Goal: Check status: Check status

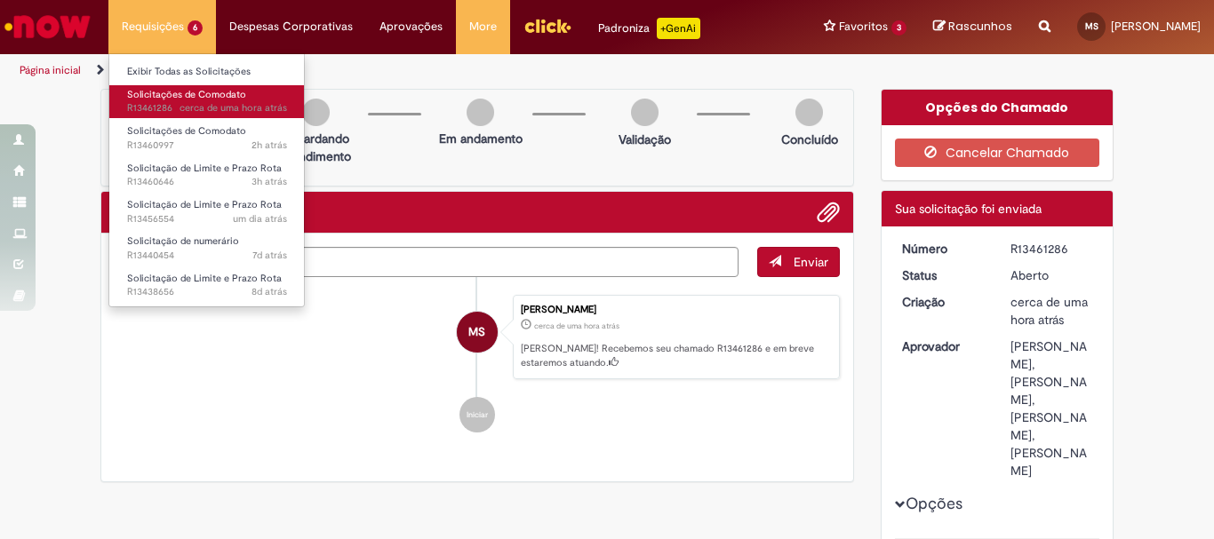
click at [161, 100] on span "Solicitações de Comodato" at bounding box center [186, 94] width 119 height 13
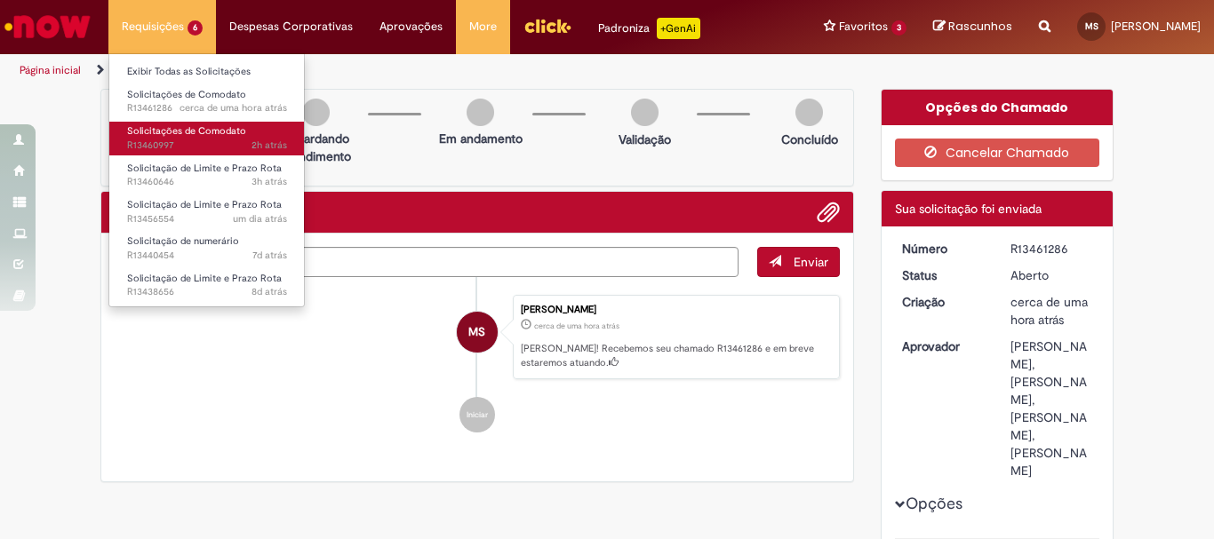
click at [159, 144] on span "2h atrás 2 horas atrás R13460997" at bounding box center [207, 146] width 160 height 14
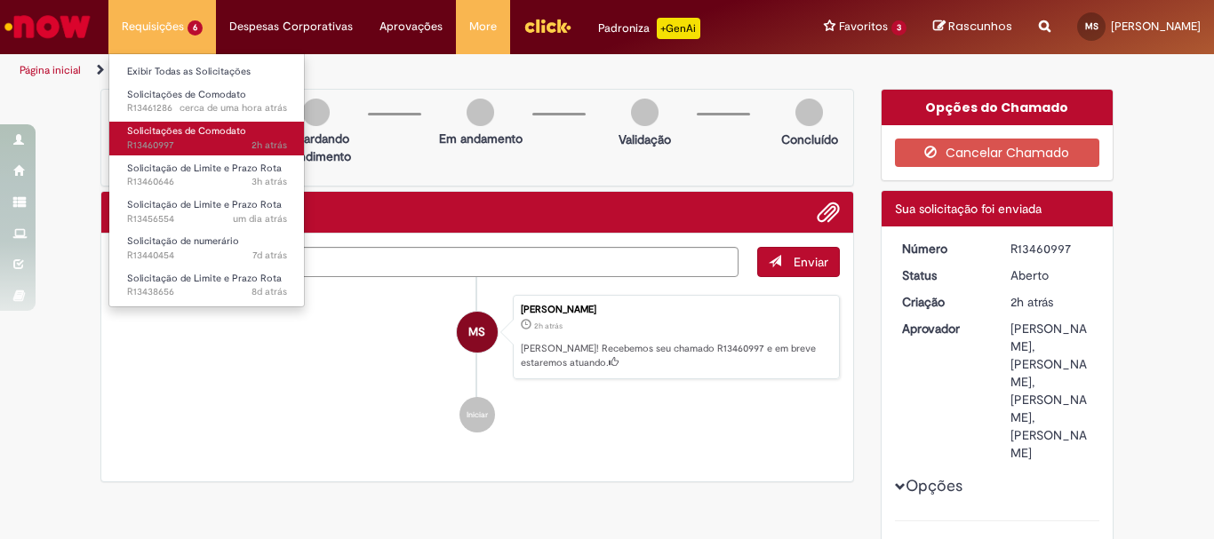
click at [168, 139] on span "2h atrás 2 horas atrás R13460997" at bounding box center [207, 146] width 160 height 14
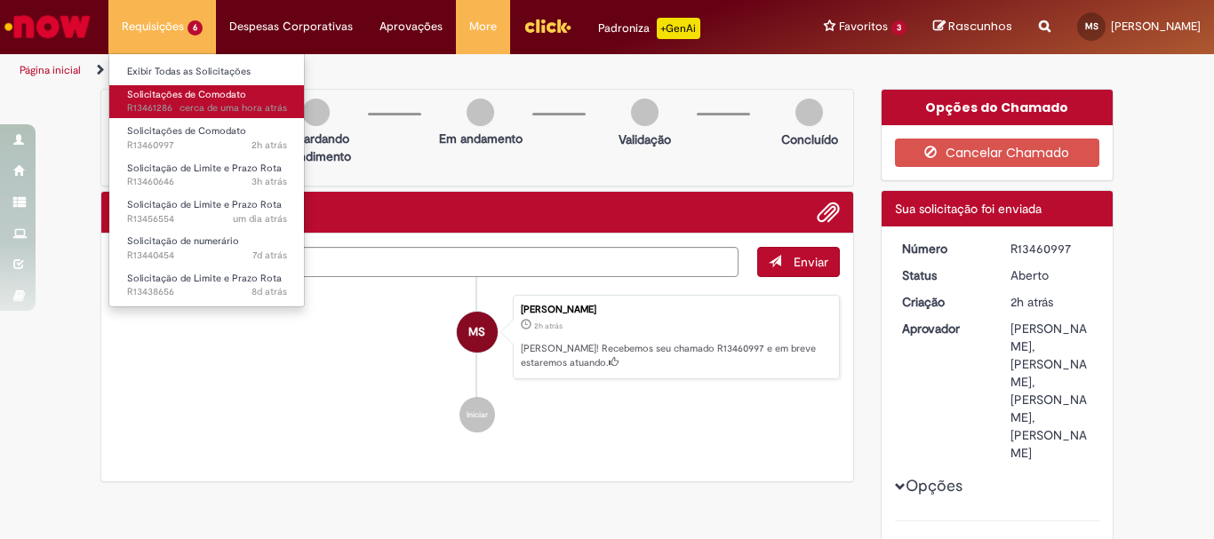
click at [160, 91] on span "Solicitações de Comodato" at bounding box center [186, 94] width 119 height 13
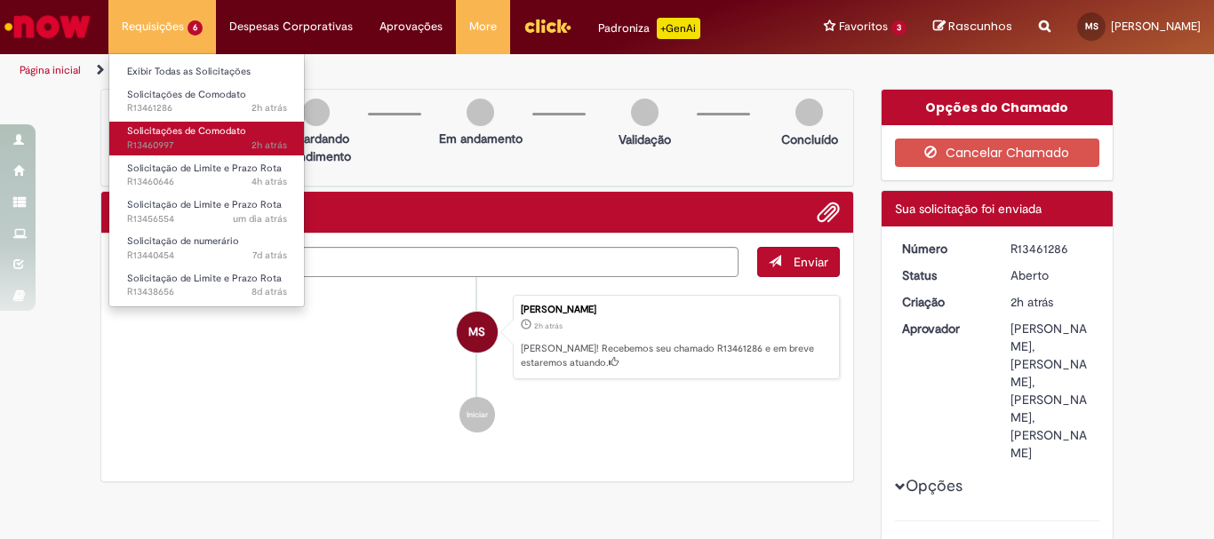
click at [151, 147] on span "2h atrás 2 horas atrás R13460997" at bounding box center [207, 146] width 160 height 14
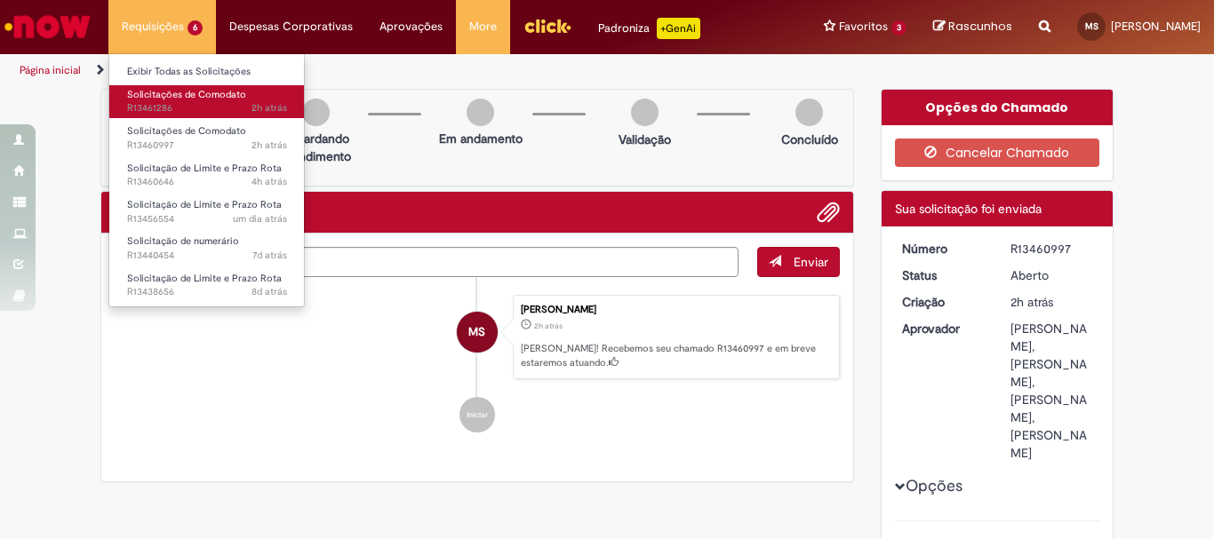
click at [144, 96] on span "Solicitações de Comodato" at bounding box center [186, 94] width 119 height 13
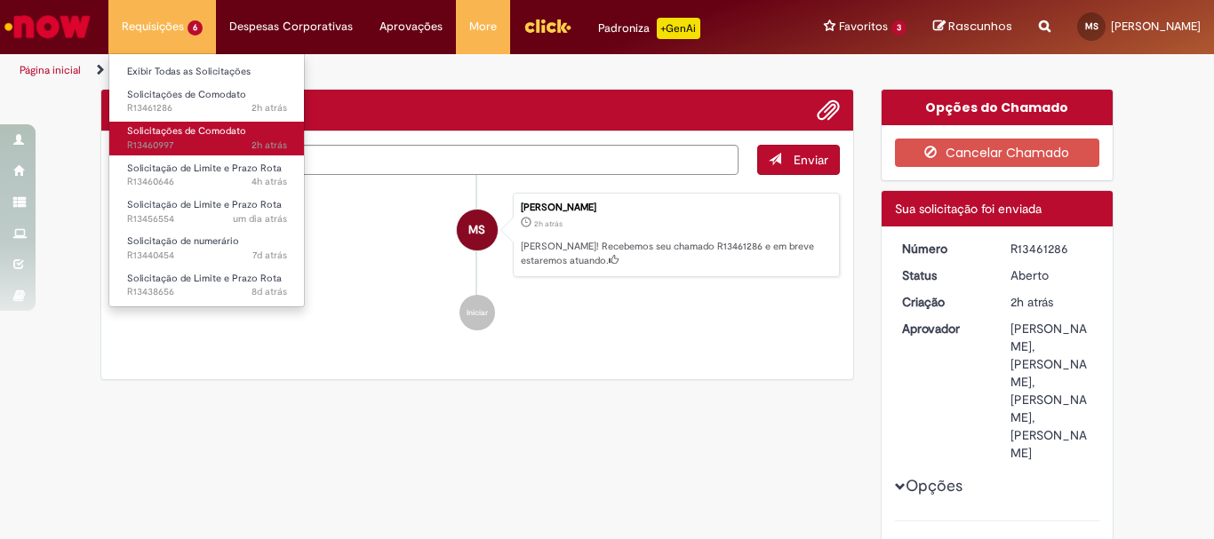
click at [163, 129] on span "Solicitações de Comodato" at bounding box center [186, 130] width 119 height 13
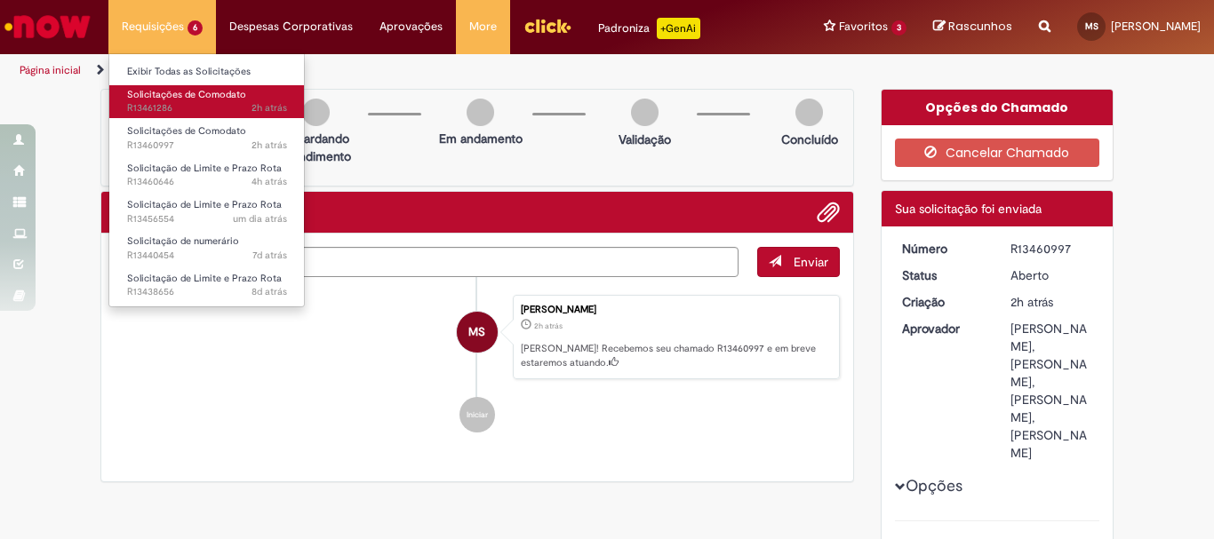
click at [156, 101] on span "2h atrás 2 horas atrás R13461286" at bounding box center [207, 108] width 160 height 14
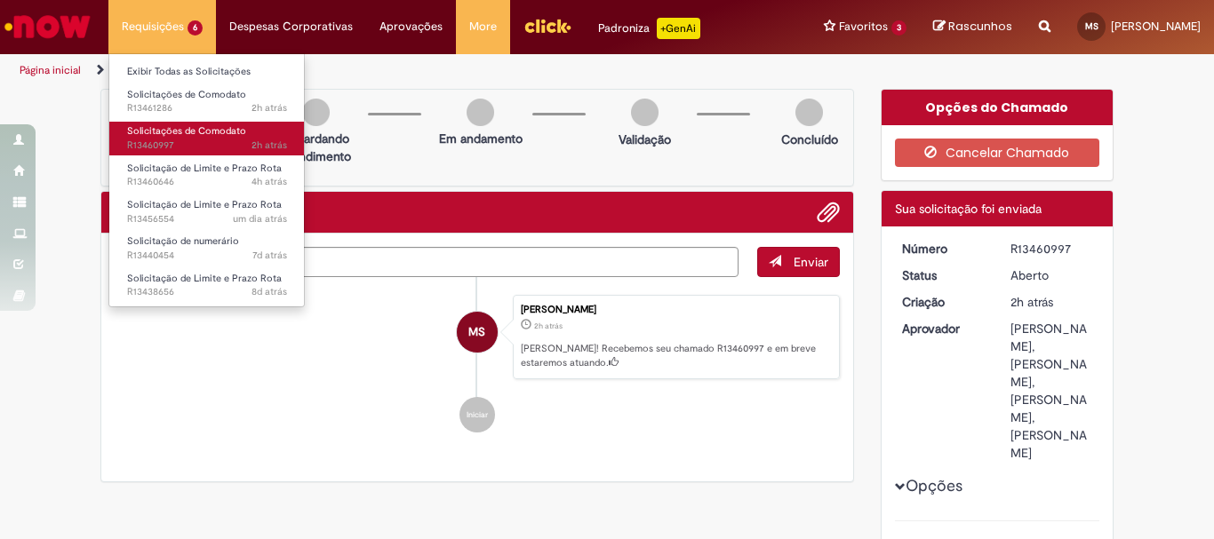
click at [160, 134] on span "Solicitações de Comodato" at bounding box center [186, 130] width 119 height 13
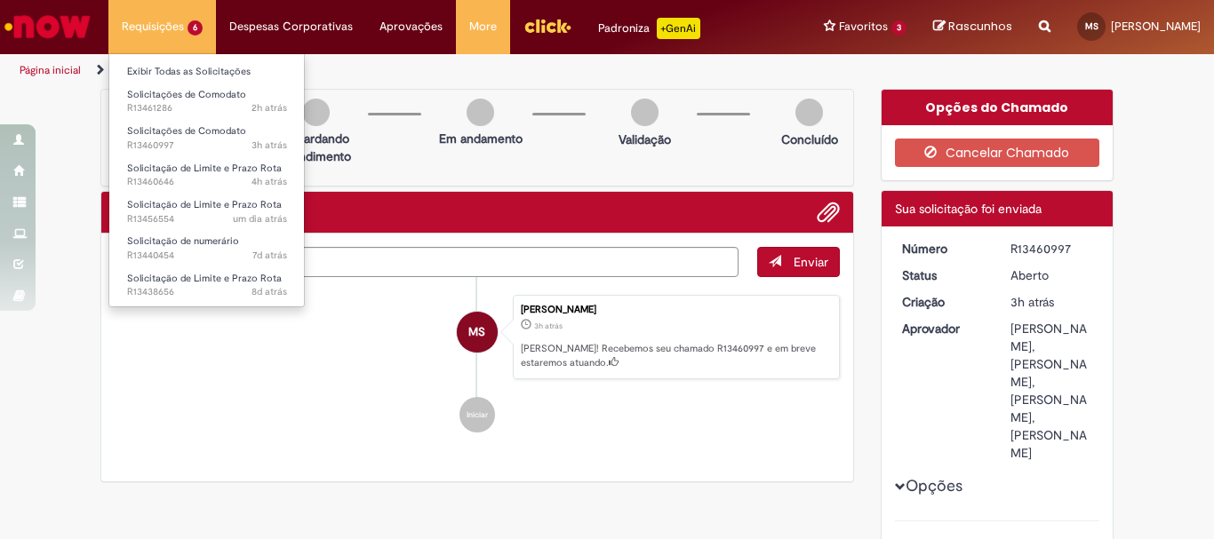
click at [163, 14] on li "Requisições 6 Exibir Todas as Solicitações Solicitações de Comodato 2h atrás 2 …" at bounding box center [162, 26] width 108 height 53
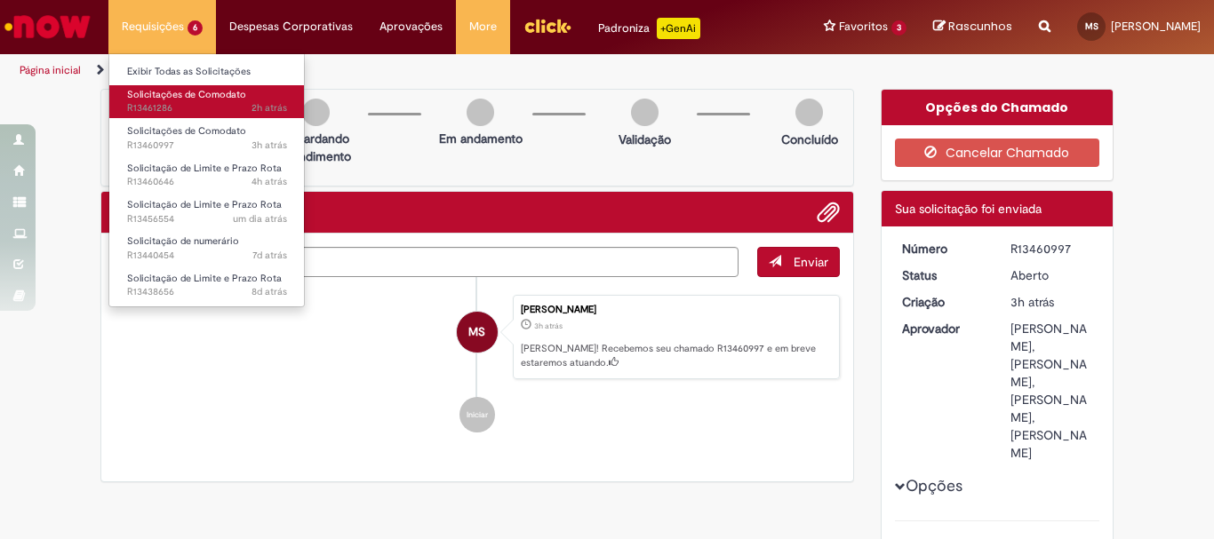
click at [162, 88] on span "Solicitações de Comodato" at bounding box center [186, 94] width 119 height 13
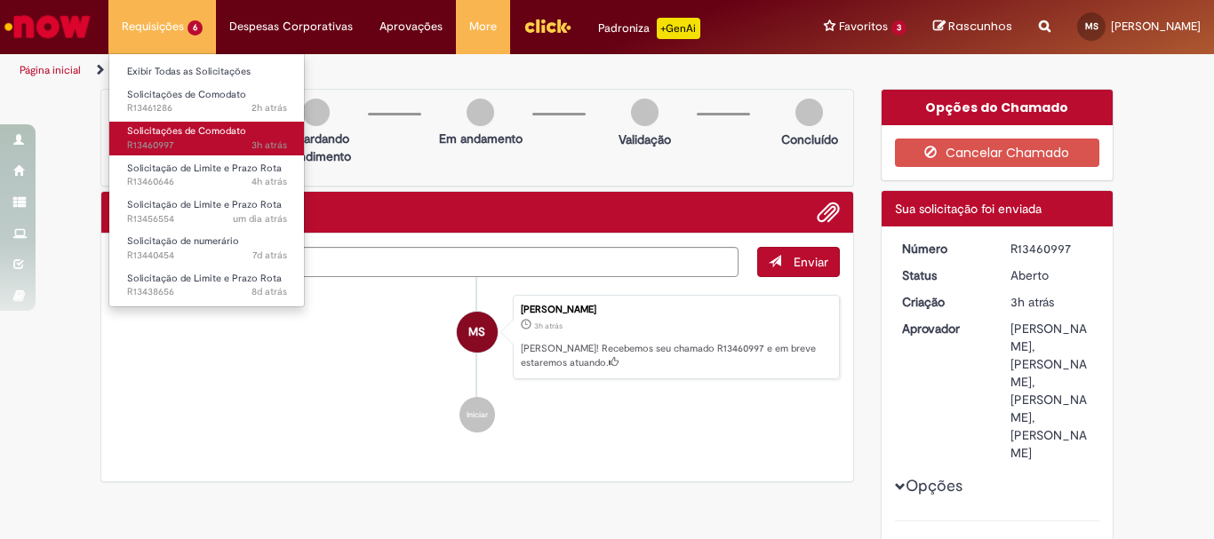
click at [163, 136] on span "Solicitações de Comodato" at bounding box center [186, 130] width 119 height 13
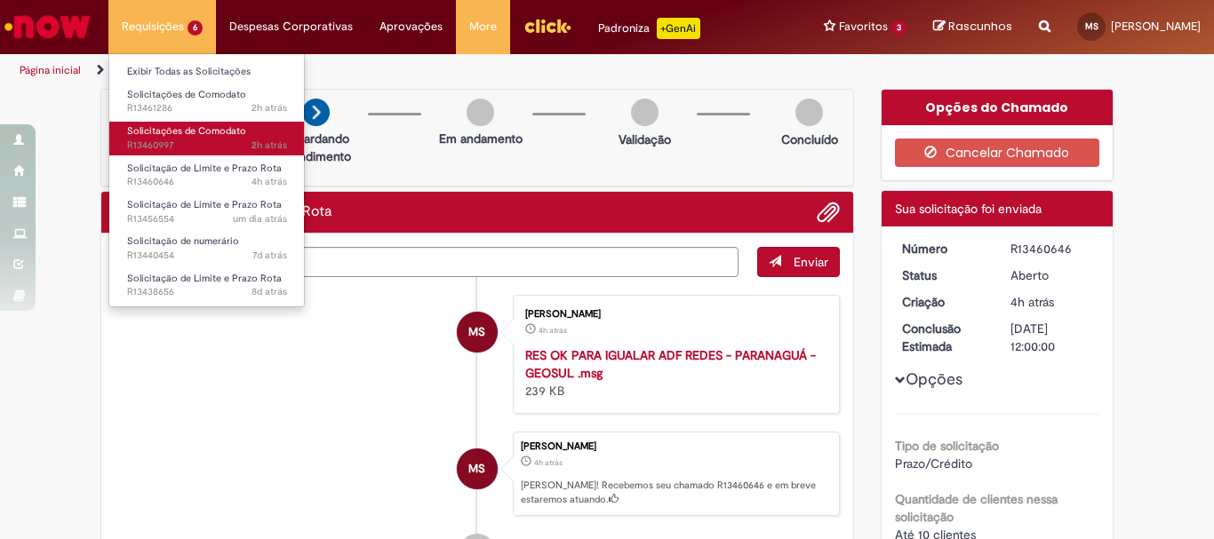
click at [153, 133] on span "Solicitações de Comodato" at bounding box center [186, 130] width 119 height 13
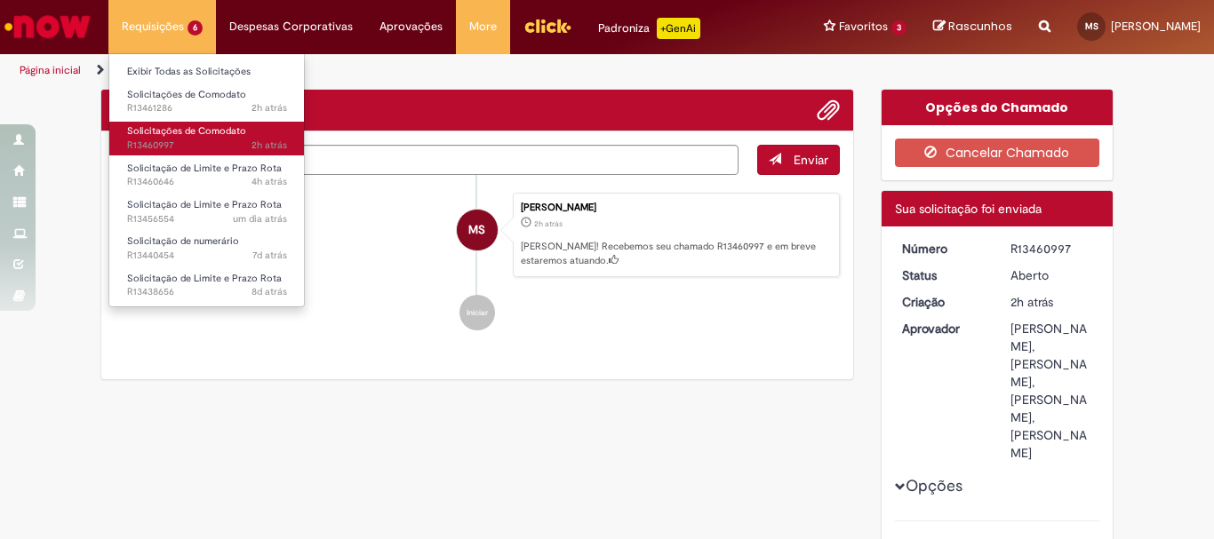
click at [153, 133] on span "Solicitações de Comodato" at bounding box center [186, 130] width 119 height 13
